Goal: Find specific page/section

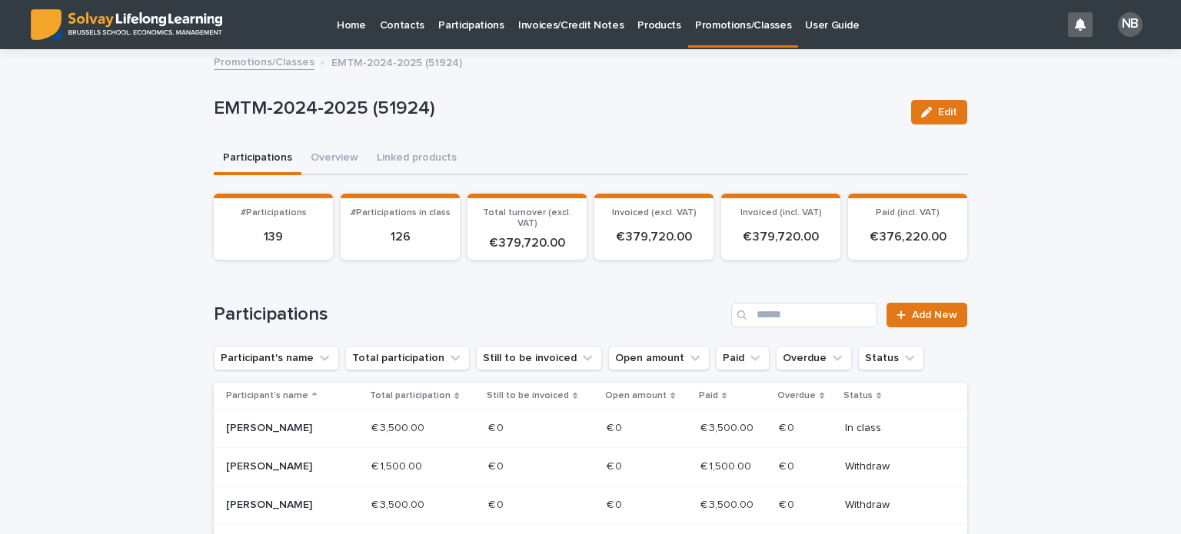
click at [717, 23] on p "Promotions/Classes" at bounding box center [743, 16] width 96 height 32
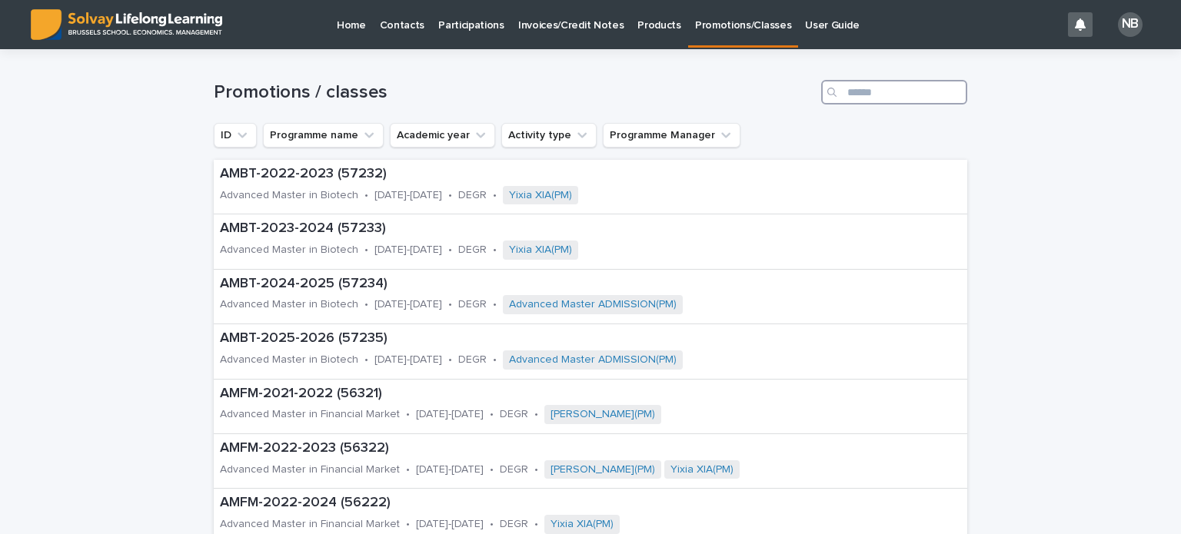
click at [846, 88] on input "Search" at bounding box center [894, 92] width 146 height 25
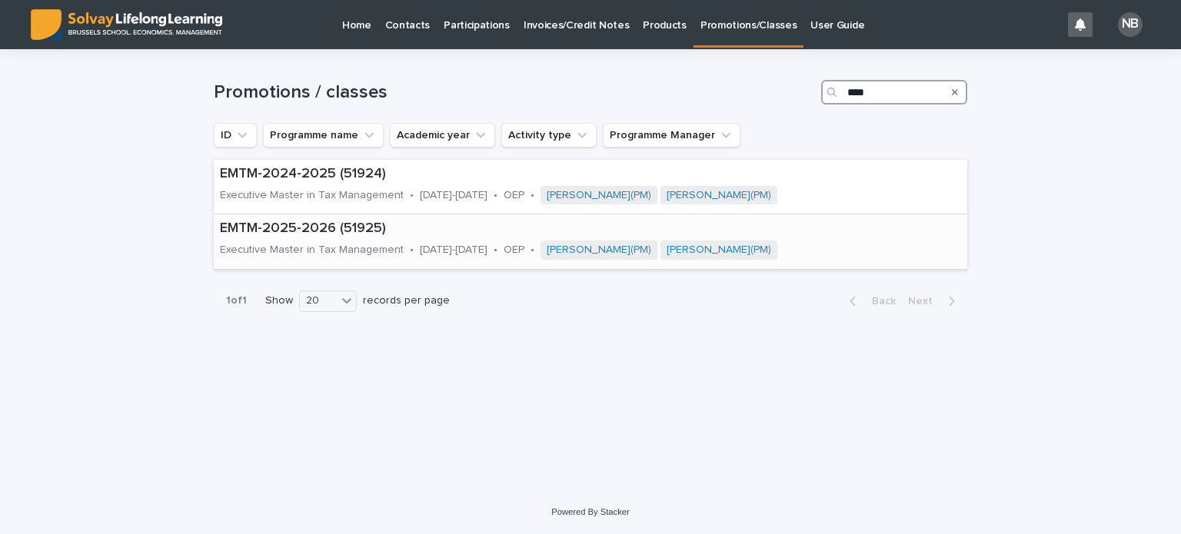
type input "****"
click at [308, 225] on p "EMTM-2025-2026 (51925)" at bounding box center [583, 229] width 727 height 17
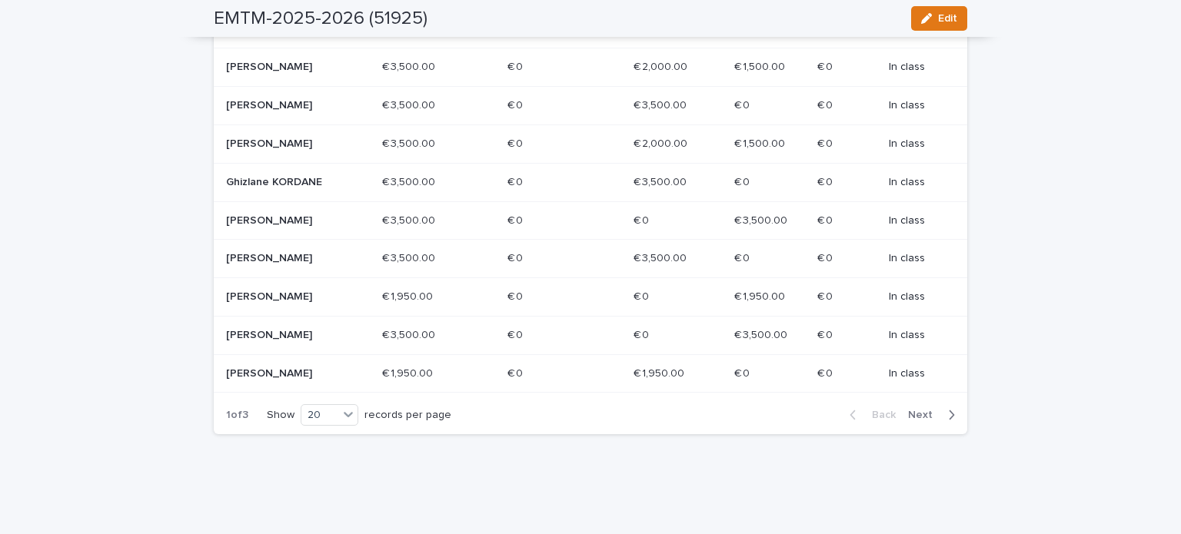
scroll to position [837, 0]
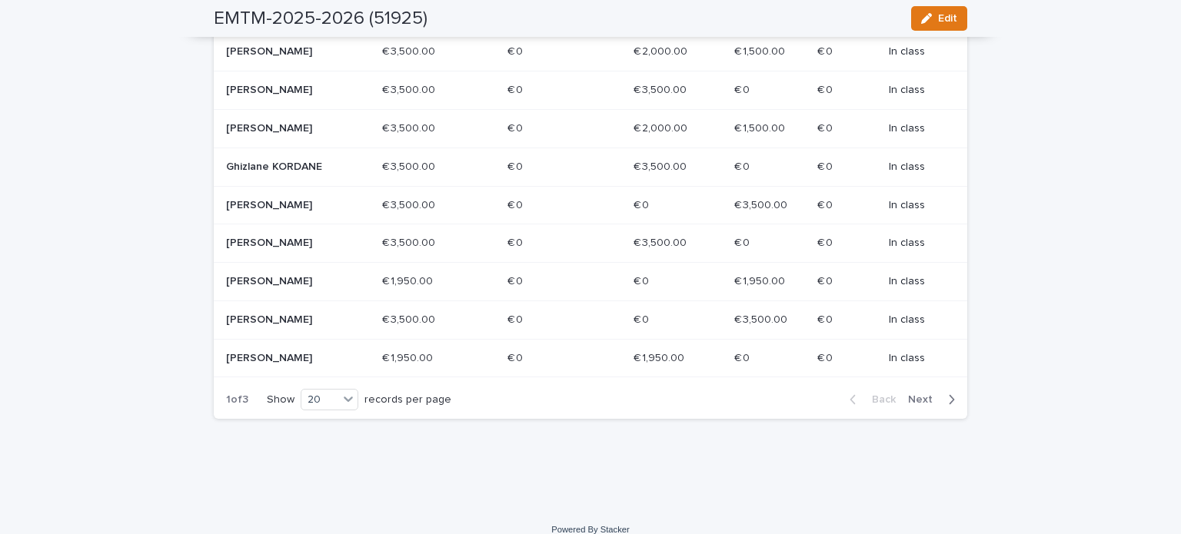
click at [920, 394] on span "Next" at bounding box center [925, 399] width 34 height 11
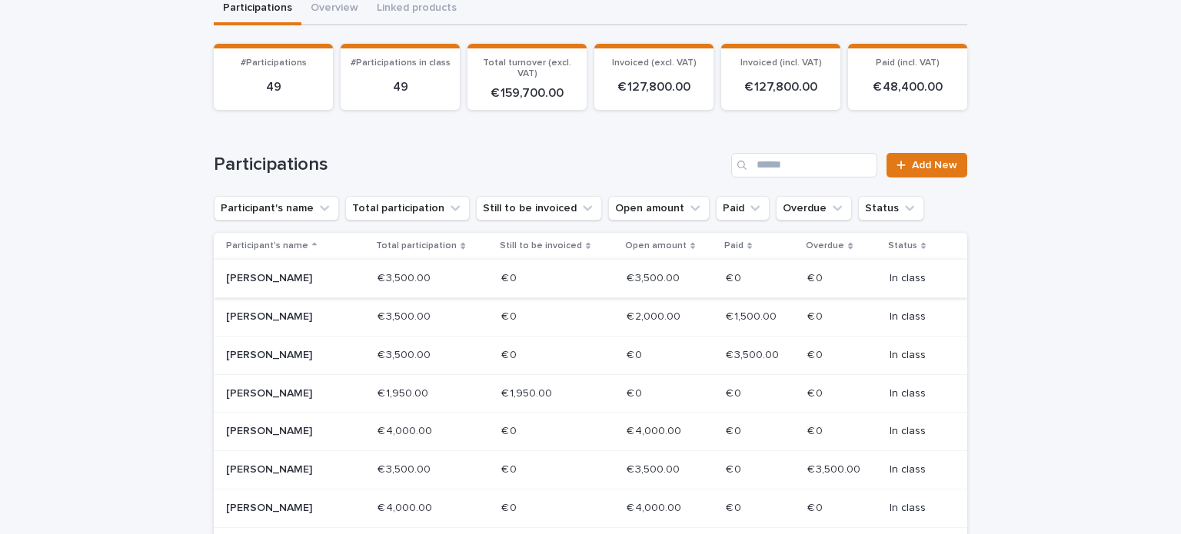
scroll to position [154, 0]
